Goal: Task Accomplishment & Management: Complete application form

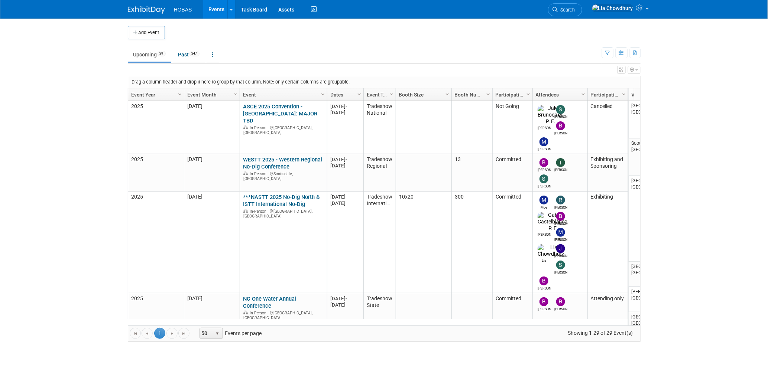
click at [622, 71] on icon "button" at bounding box center [622, 70] width 4 height 4
click at [609, 53] on icon "button" at bounding box center [607, 53] width 5 height 5
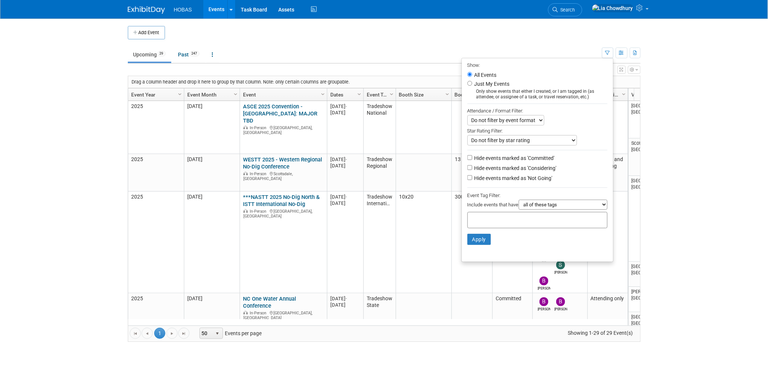
click at [502, 168] on label "Hide events marked as 'Considering'" at bounding box center [515, 168] width 84 height 7
click at [472, 168] on input "Hide events marked as 'Considering'" at bounding box center [469, 167] width 5 height 5
click at [502, 168] on label "Hide events marked as 'Considering'" at bounding box center [515, 168] width 84 height 7
click at [472, 168] on input "Hide events marked as 'Considering'" at bounding box center [469, 167] width 5 height 5
checkbox input "false"
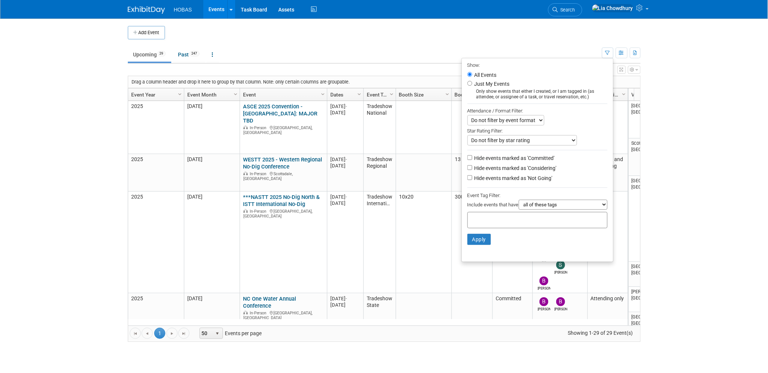
click at [499, 177] on label "Hide events marked as 'Not Going'" at bounding box center [513, 178] width 80 height 7
click at [472, 177] on input "Hide events marked as 'Not Going'" at bounding box center [469, 177] width 5 height 5
checkbox input "true"
click at [475, 244] on button "Apply" at bounding box center [479, 239] width 24 height 11
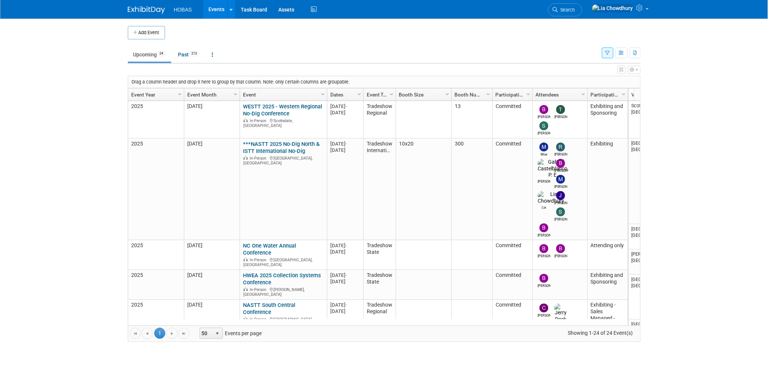
click at [171, 92] on body "HOBAS Events Add Event Bulk Upload Events Shareable Event Boards Recently Viewe…" at bounding box center [384, 186] width 768 height 373
click at [169, 97] on link "Event Year" at bounding box center [155, 94] width 48 height 13
click at [153, 55] on link "Upcoming 24" at bounding box center [149, 55] width 43 height 14
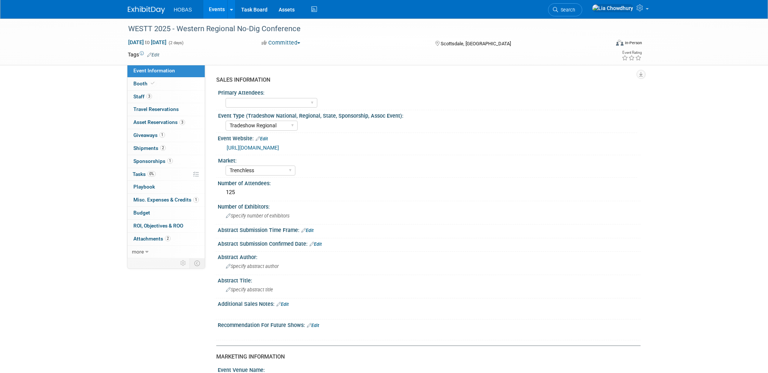
select select "Tradeshow Regional"
select select "Trenchless"
select select "Exhibiting and Sponsoring"
click at [279, 147] on link "[URL][DOMAIN_NAME]" at bounding box center [253, 148] width 52 height 6
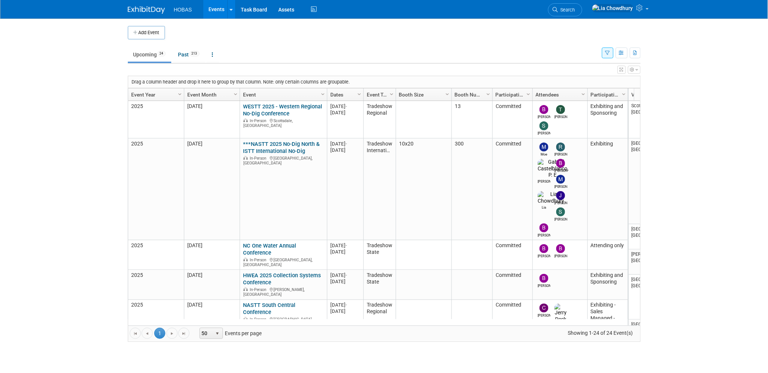
click at [175, 95] on link "Event Year" at bounding box center [155, 94] width 48 height 13
click at [147, 95] on link "Event Year" at bounding box center [155, 94] width 48 height 13
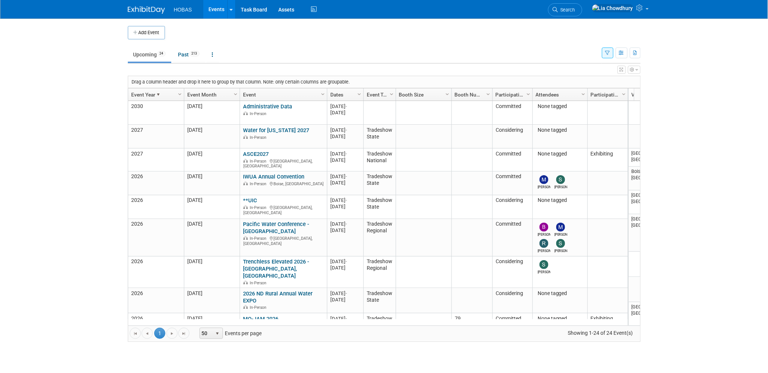
click at [147, 96] on link "Event Year" at bounding box center [155, 94] width 48 height 13
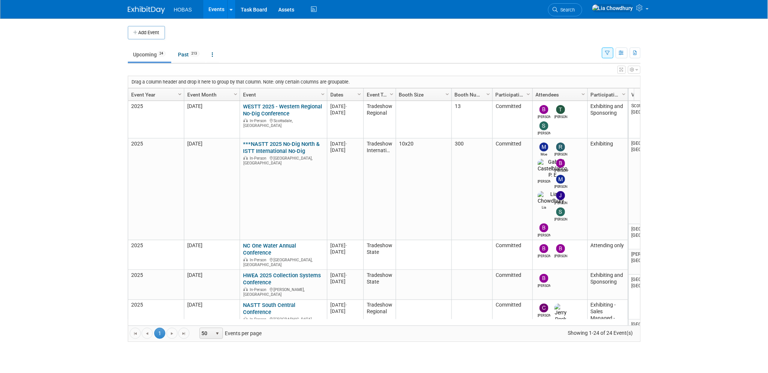
click at [178, 95] on span "Column Settings" at bounding box center [180, 94] width 6 height 6
click at [178, 93] on span "Column Settings" at bounding box center [180, 94] width 6 height 6
click at [610, 54] on button "button" at bounding box center [608, 53] width 12 height 11
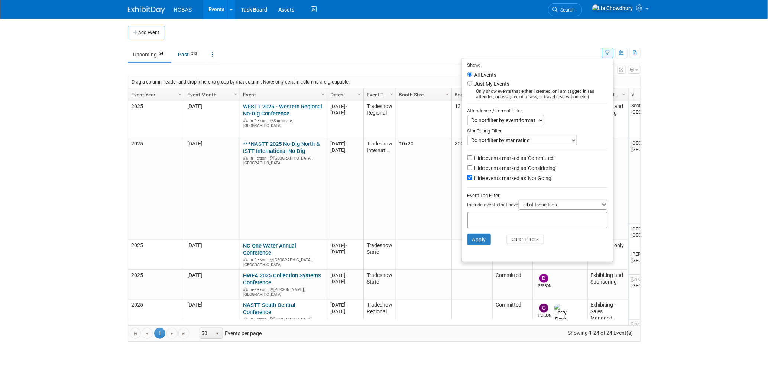
click at [675, 120] on body "HOBAS Events Add Event Bulk Upload Events Shareable Event Boards Recently Viewe…" at bounding box center [384, 186] width 768 height 373
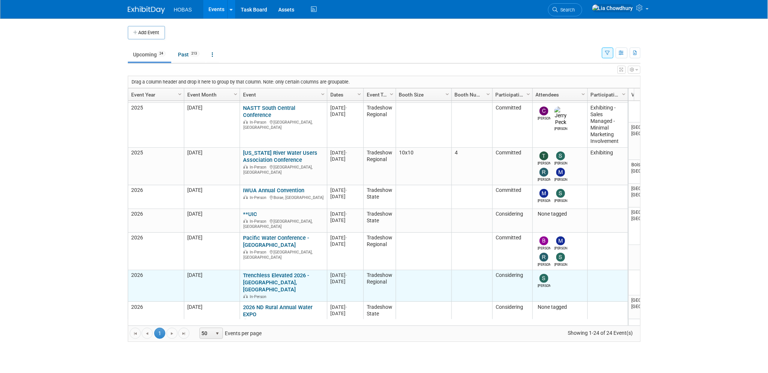
scroll to position [247, 0]
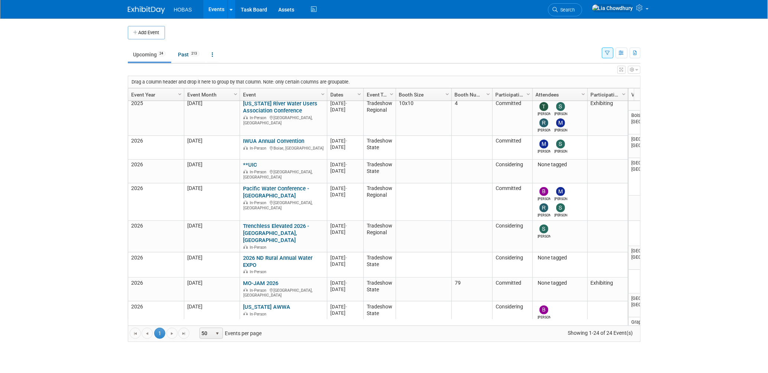
click at [139, 31] on button "Add Event" at bounding box center [146, 32] width 37 height 13
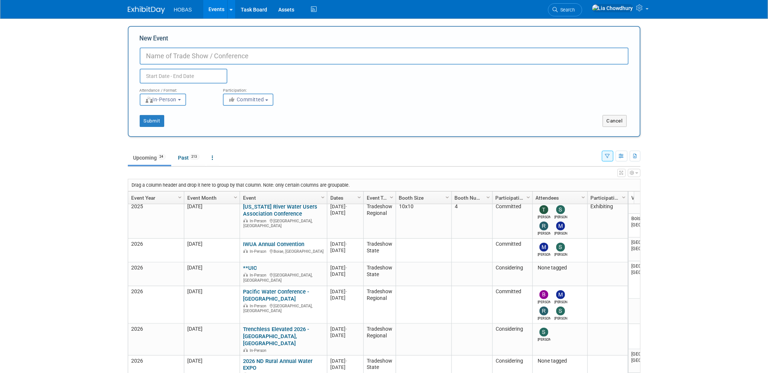
click at [165, 53] on input "New Event" at bounding box center [384, 56] width 489 height 17
type input "S"
type input "[US_STATE] Association of Rural Water Systems - Annual Technical Conference (SD…"
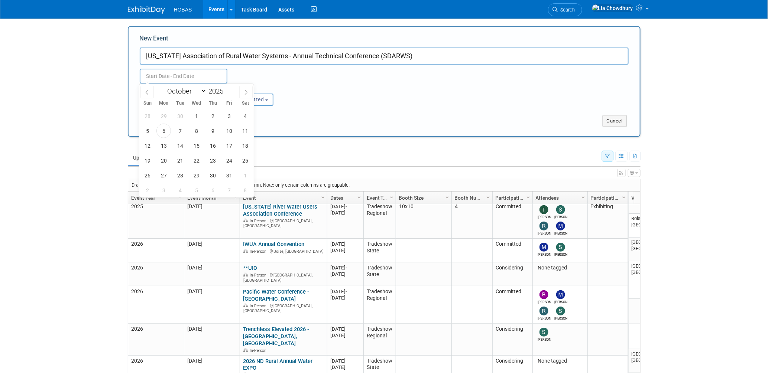
click at [168, 78] on input "text" at bounding box center [184, 76] width 88 height 15
click at [247, 95] on span at bounding box center [245, 92] width 13 height 13
select select "11"
click at [247, 95] on span at bounding box center [245, 92] width 13 height 13
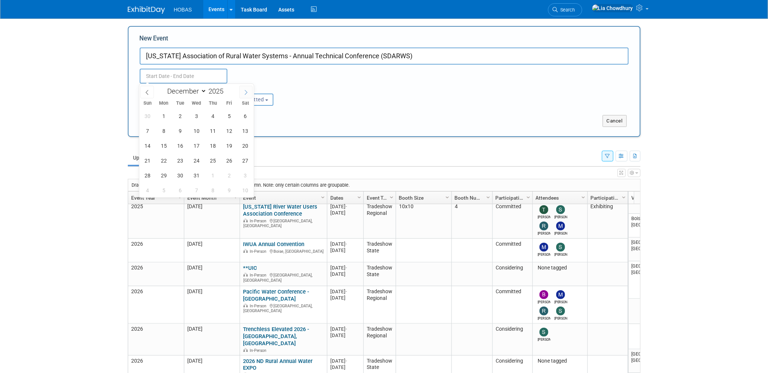
type input "2026"
select select "0"
click at [211, 145] on span "15" at bounding box center [212, 146] width 14 height 14
click at [182, 144] on span "13" at bounding box center [180, 146] width 14 height 14
type input "[DATE] to [DATE]"
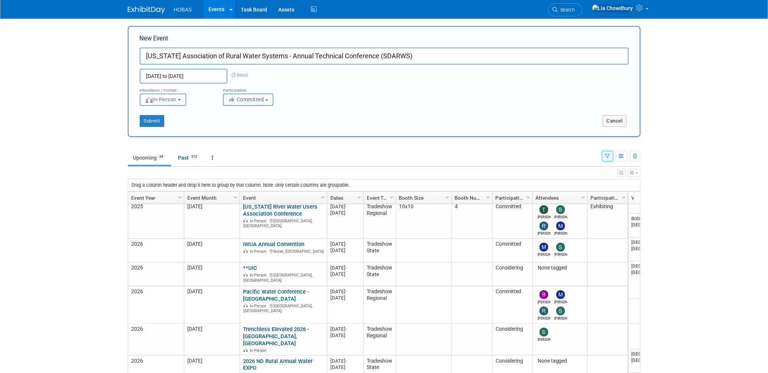
click at [269, 103] on button "Committed" at bounding box center [248, 100] width 51 height 12
click at [261, 126] on label "Considering" at bounding box center [251, 128] width 49 height 10
click at [230, 126] on input "Considering" at bounding box center [227, 128] width 5 height 5
select select "2"
click at [160, 124] on button "Submit" at bounding box center [152, 121] width 25 height 12
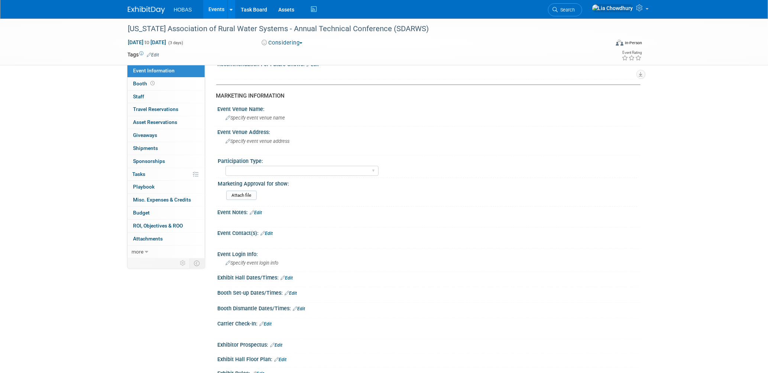
scroll to position [289, 0]
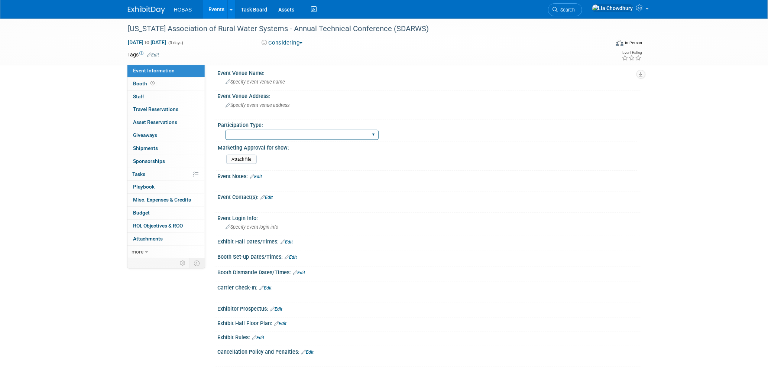
click at [270, 134] on select "Attending only Exhibiting Sponsorship only Exhibiting and Sponsoring Exhibiting…" at bounding box center [302, 135] width 153 height 10
select select "Exhibiting"
click at [226, 130] on select "Attending only Exhibiting Sponsorship only Exhibiting and Sponsoring Exhibiting…" at bounding box center [302, 135] width 153 height 10
click at [156, 54] on link "Edit" at bounding box center [153, 54] width 12 height 5
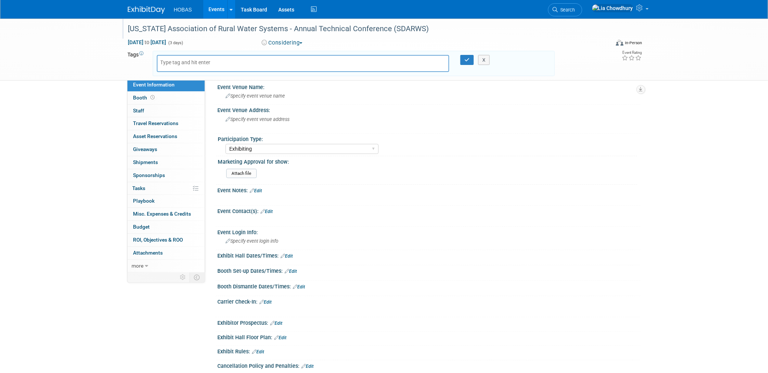
click at [497, 34] on div "[US_STATE] Association of Rural Water Systems - Annual Technical Conference (SD…" at bounding box center [362, 28] width 473 height 13
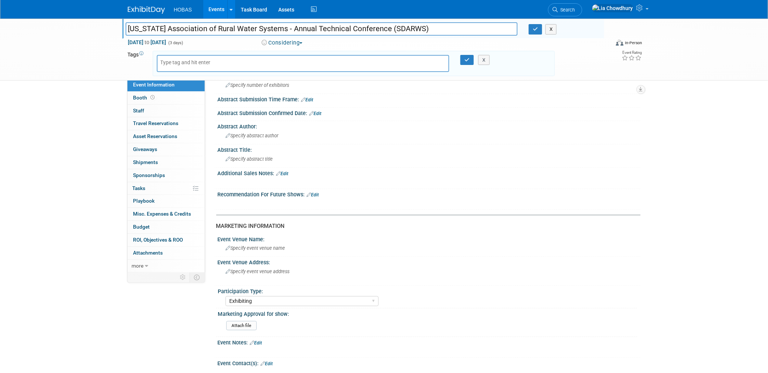
scroll to position [124, 0]
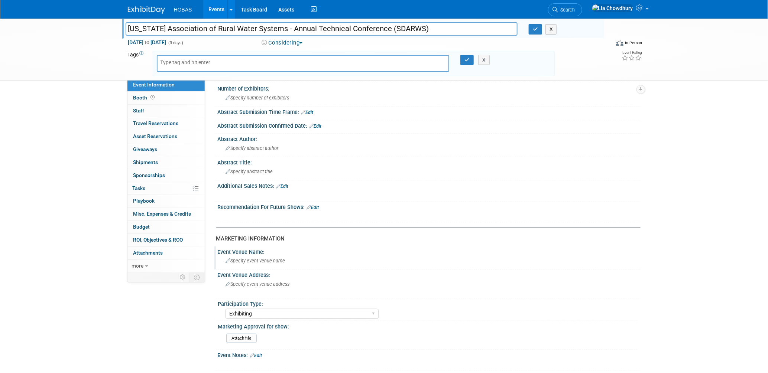
click at [260, 258] on span "Specify event venue name" at bounding box center [255, 261] width 59 height 6
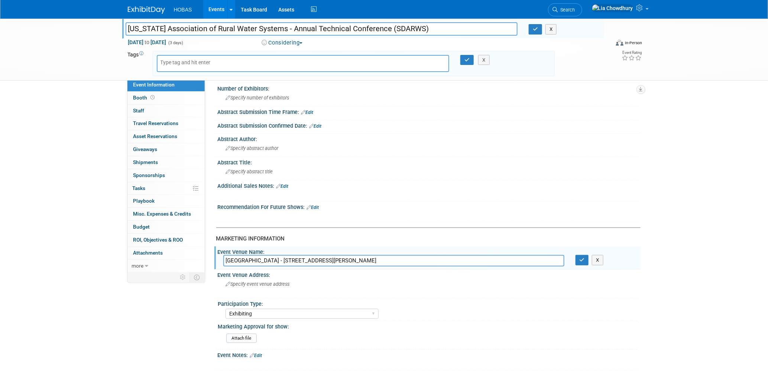
drag, startPoint x: 316, startPoint y: 256, endPoint x: 337, endPoint y: 253, distance: 21.3
click at [320, 256] on input "[GEOGRAPHIC_DATA] - [STREET_ADDRESS][PERSON_NAME]" at bounding box center [393, 261] width 341 height 12
drag, startPoint x: 303, startPoint y: 256, endPoint x: 315, endPoint y: 256, distance: 12.3
click at [315, 256] on input "[GEOGRAPHIC_DATA] [STREET_ADDRESS][PERSON_NAME]" at bounding box center [393, 261] width 341 height 12
type input "[GEOGRAPHIC_DATA]"
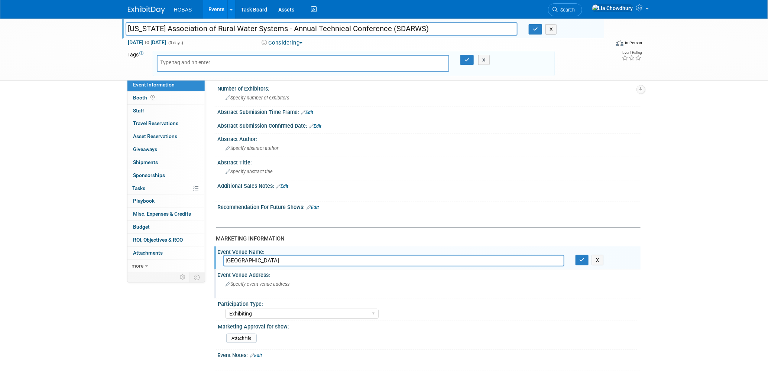
click at [245, 282] on span "Specify event venue address" at bounding box center [258, 285] width 64 height 6
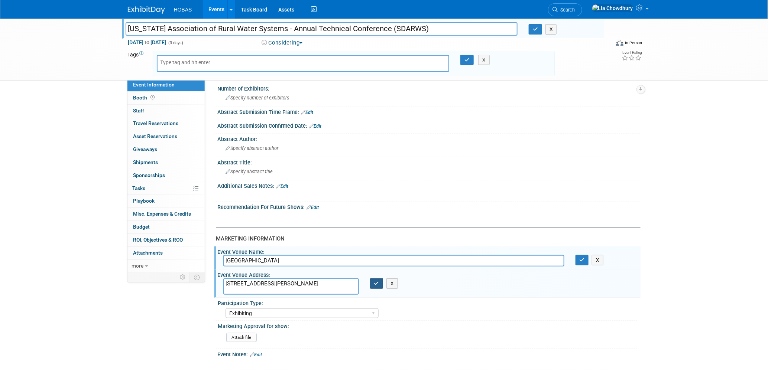
type textarea "[STREET_ADDRESS][PERSON_NAME]"
click at [375, 281] on icon "button" at bounding box center [376, 283] width 5 height 5
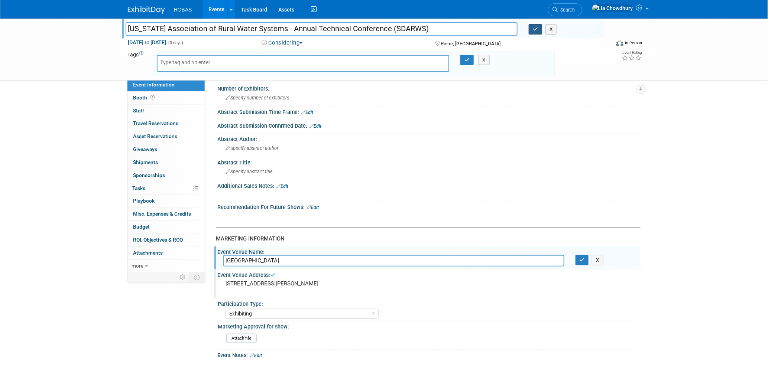
click at [538, 31] on icon "button" at bounding box center [535, 29] width 5 height 5
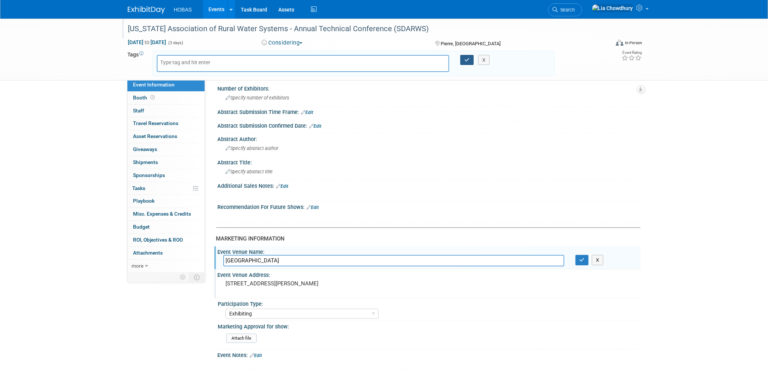
click at [466, 58] on icon "button" at bounding box center [466, 60] width 5 height 5
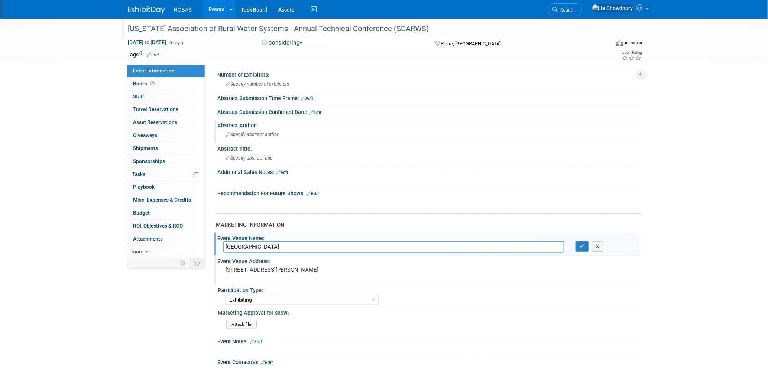
scroll to position [0, 0]
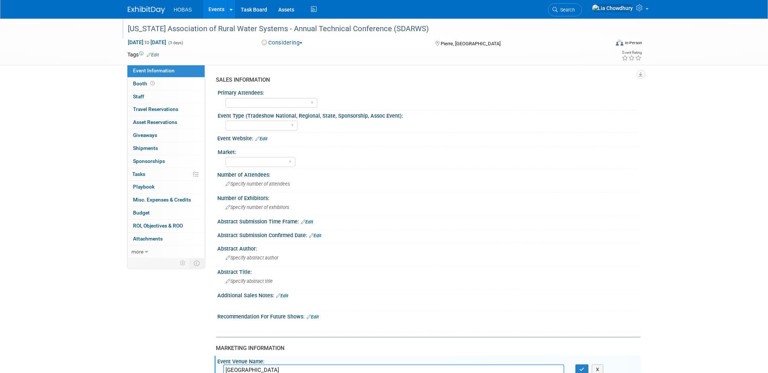
click at [260, 138] on link "Edit" at bounding box center [262, 138] width 12 height 5
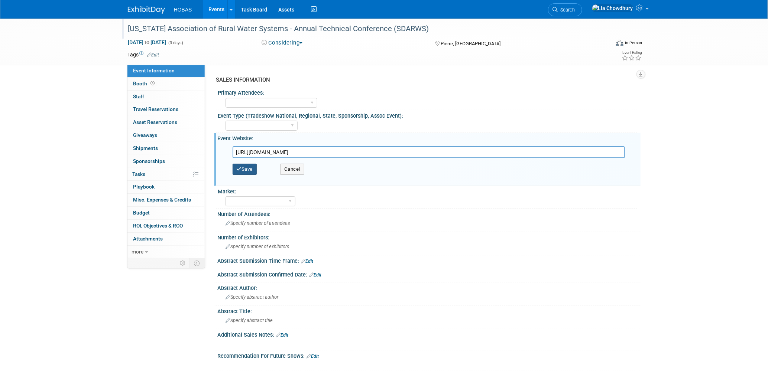
type input "[URL][DOMAIN_NAME]"
click at [249, 169] on button "Save" at bounding box center [245, 169] width 25 height 11
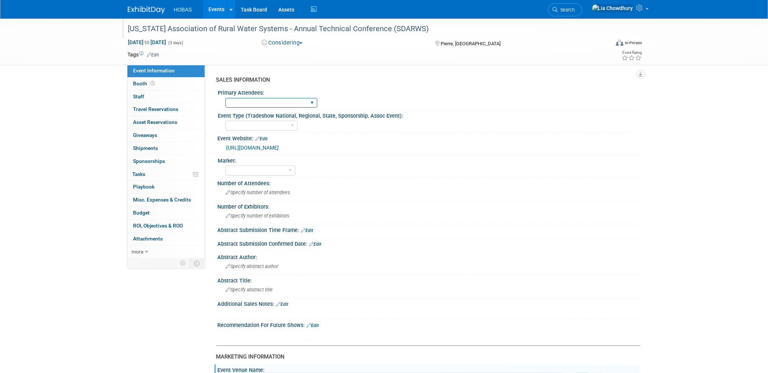
click at [311, 105] on select "Owners Engineers Contractors Owners/Engineers Owners, Engineers & Contractors" at bounding box center [272, 103] width 92 height 10
click at [259, 105] on select "Owners Engineers Contractors Owners/Engineers Owners, Engineers & Contractors" at bounding box center [272, 103] width 92 height 10
click at [226, 98] on select "Owners Engineers Contractors Owners/Engineers Owners, Engineers & Contractors" at bounding box center [272, 103] width 92 height 10
click at [262, 104] on select "Owners Engineers Contractors Owners/Engineers Owners, Engineers & Contractors" at bounding box center [272, 103] width 92 height 10
select select "Engineers"
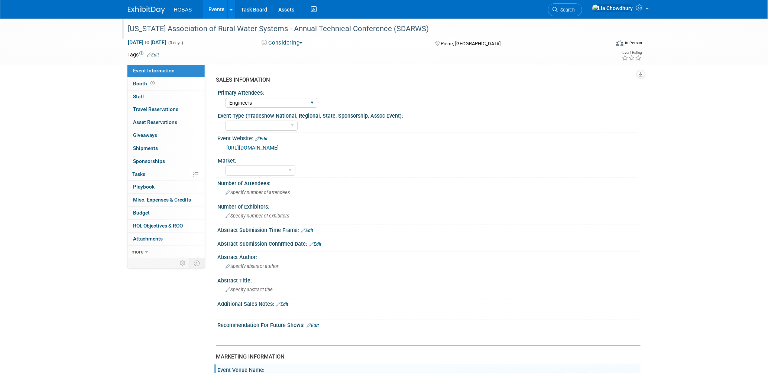
click at [226, 98] on select "Owners Engineers Contractors Owners/Engineers Owners, Engineers & Contractors" at bounding box center [272, 103] width 92 height 10
click at [264, 127] on select "Tradeshow International Tradeshow National Tradeshow Regional Tradeshow State A…" at bounding box center [262, 126] width 72 height 10
select select "Tradeshow Regional"
click at [226, 121] on select "Tradeshow International Tradeshow National Tradeshow Regional Tradeshow State A…" at bounding box center [262, 126] width 72 height 10
drag, startPoint x: 299, startPoint y: 171, endPoint x: 295, endPoint y: 172, distance: 4.6
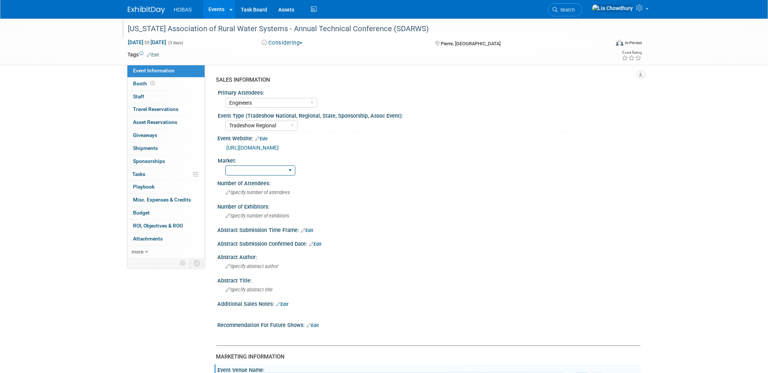
click at [298, 171] on div "Wastewater Water Water AND Wastewater Trenchless Hydro Power Irrigation Other" at bounding box center [432, 170] width 412 height 12
click at [290, 172] on select "Wastewater Water Water AND Wastewater Trenchless Hydro Power Irrigation Other" at bounding box center [261, 171] width 70 height 10
select select "Water AND Wastewater"
click at [226, 166] on select "Wastewater Water Water AND Wastewater Trenchless Hydro Power Irrigation Other" at bounding box center [261, 171] width 70 height 10
click at [138, 81] on span "Booth" at bounding box center [144, 84] width 23 height 6
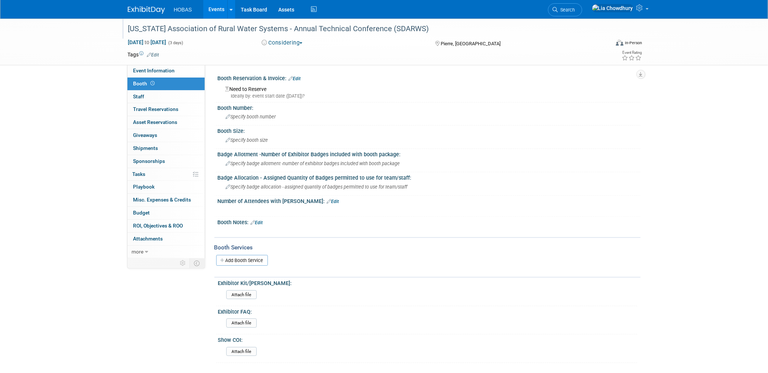
click at [260, 226] on div "X" at bounding box center [428, 228] width 414 height 4
click at [260, 220] on link "Edit" at bounding box center [257, 222] width 12 height 5
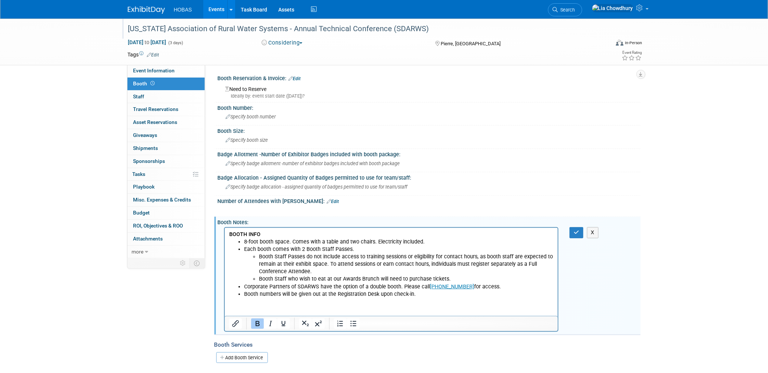
click at [434, 298] on html "BOOTH INFO 8-foot booth space. Comes with a table and two chairs. Electricity i…" at bounding box center [390, 263] width 333 height 70
click at [576, 230] on icon "button" at bounding box center [577, 232] width 6 height 5
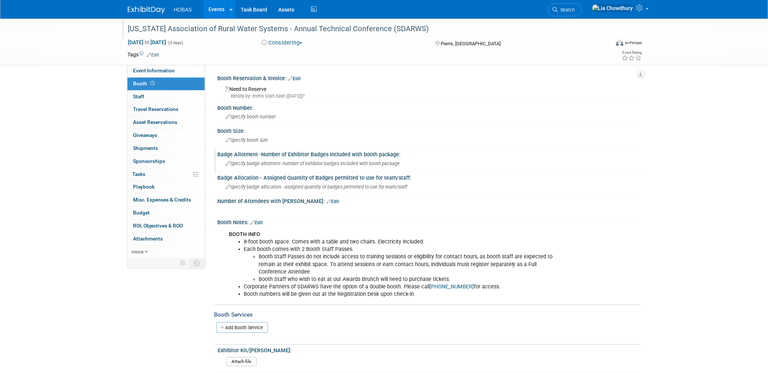
click at [252, 166] on div "Specify badge allotment -number of exhibitor badges included with booth package" at bounding box center [429, 164] width 412 height 12
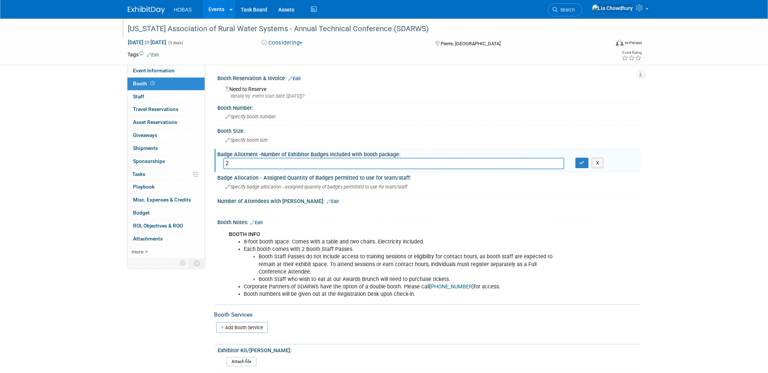
type input "2"
drag, startPoint x: 243, startPoint y: 246, endPoint x: 314, endPoint y: 223, distance: 75.4
click at [350, 244] on ul "8-foot booth space. Comes with a table and two chairs. Electricity included. Ea…" at bounding box center [391, 269] width 325 height 60
copy li "Each booth comes with 2 Booth Staff Passes"
click at [246, 160] on input "2" at bounding box center [393, 164] width 341 height 12
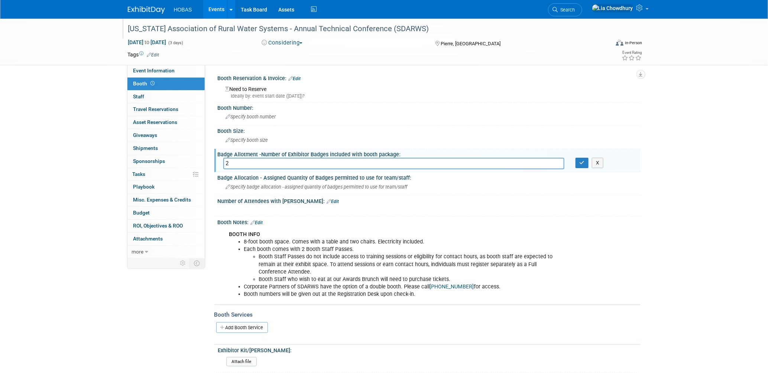
click at [246, 160] on input "2" at bounding box center [393, 164] width 341 height 12
click at [581, 162] on icon "button" at bounding box center [582, 163] width 5 height 5
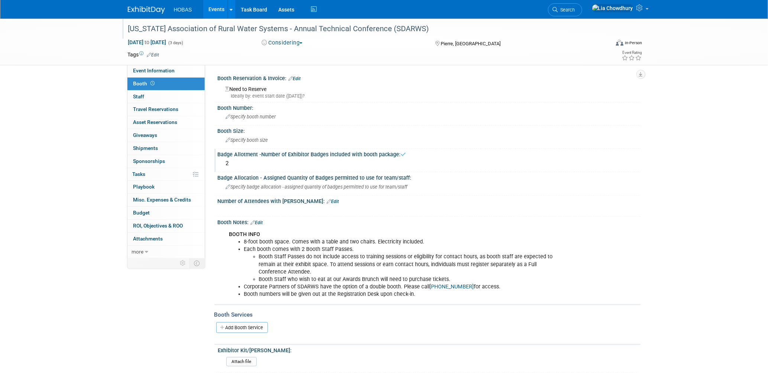
click at [552, 227] on div "BOOTH INFO 8-foot booth space. Comes with a table and two chairs. Electricity i…" at bounding box center [391, 264] width 335 height 75
